Goal: Check status: Check status

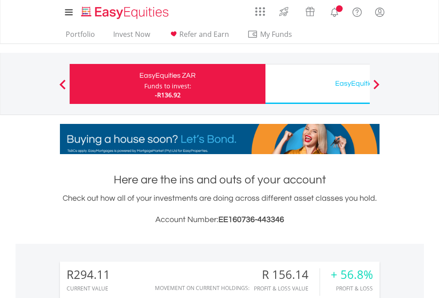
scroll to position [85, 139]
click at [144, 84] on div "Funds to invest:" at bounding box center [167, 86] width 47 height 9
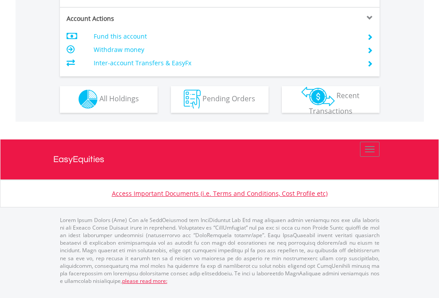
scroll to position [757, 0]
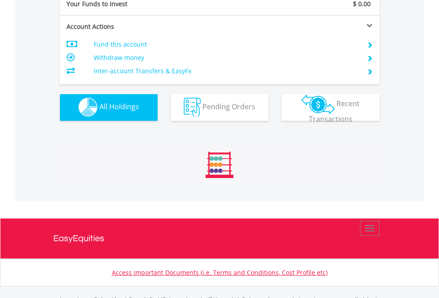
scroll to position [879, 0]
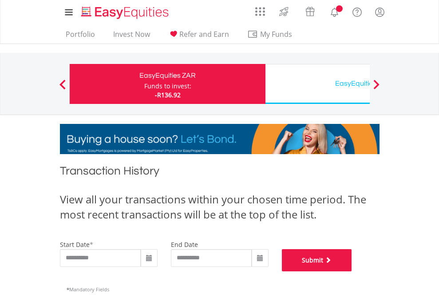
click at [352, 271] on button "Submit" at bounding box center [317, 260] width 70 height 22
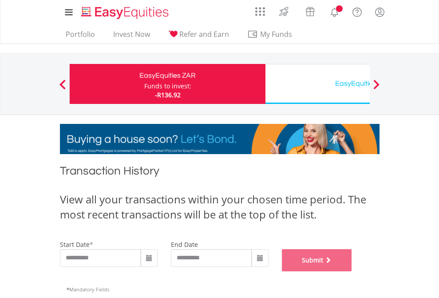
scroll to position [360, 0]
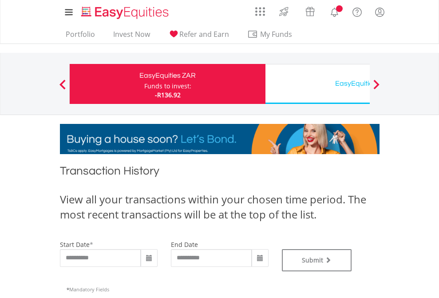
click at [317, 84] on div "EasyEquities USD" at bounding box center [363, 83] width 185 height 12
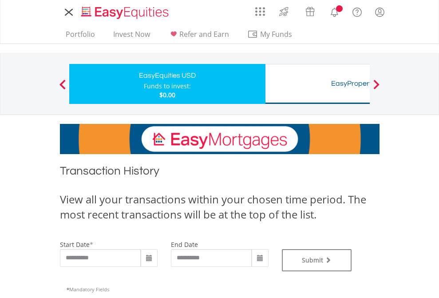
type input "**********"
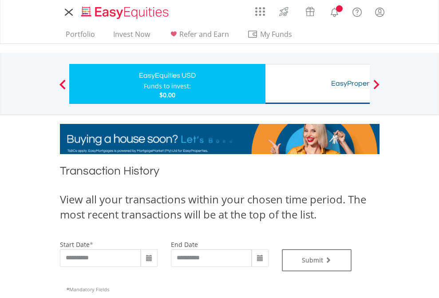
type input "**********"
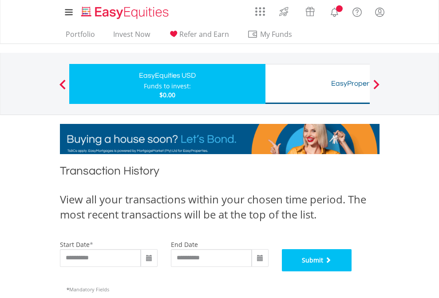
click at [352, 271] on button "Submit" at bounding box center [317, 260] width 70 height 22
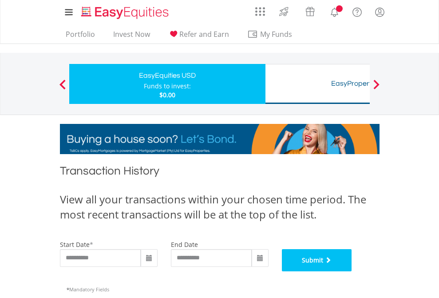
scroll to position [360, 0]
